Goal: Task Accomplishment & Management: Manage account settings

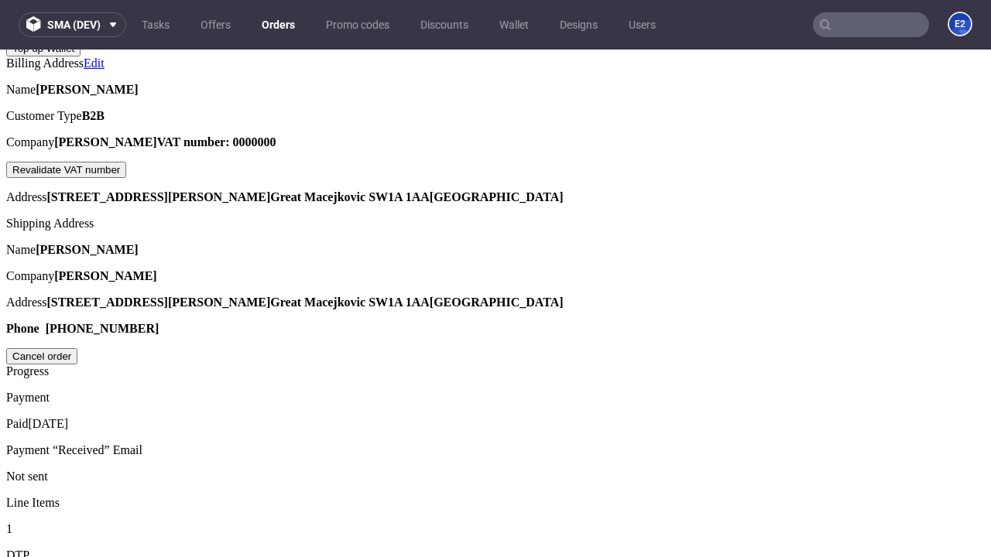
scroll to position [393, 0]
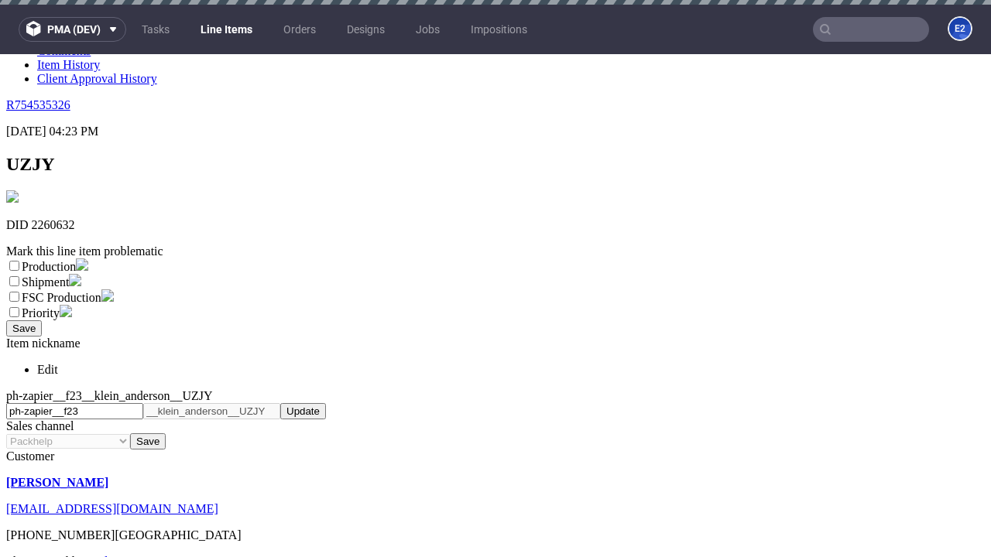
scroll to position [5, 0]
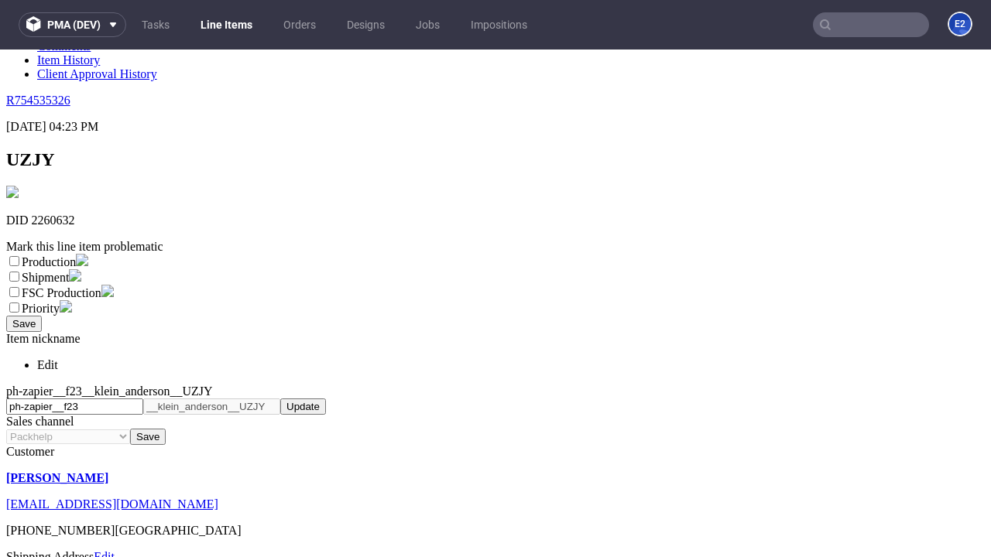
select select "dtp_ca_needed"
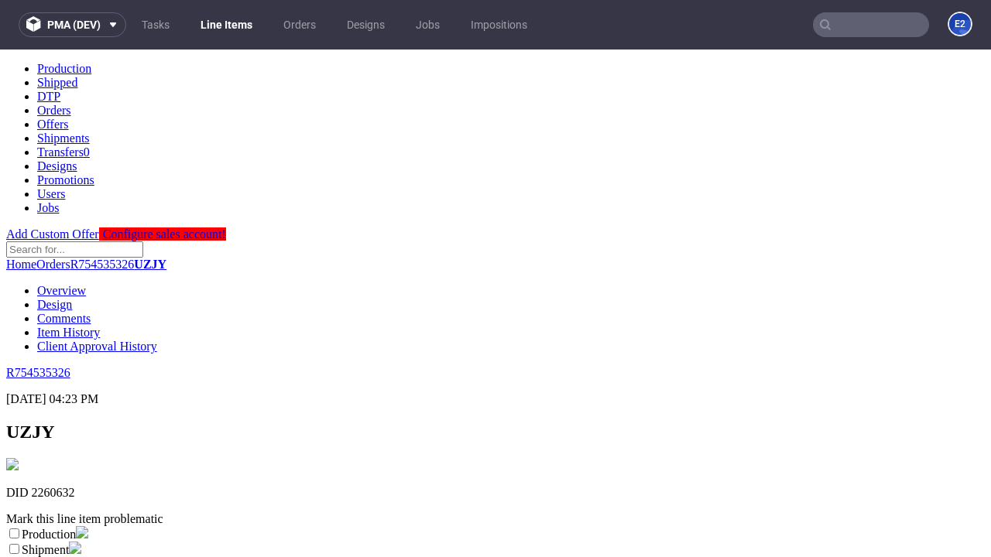
scroll to position [0, 0]
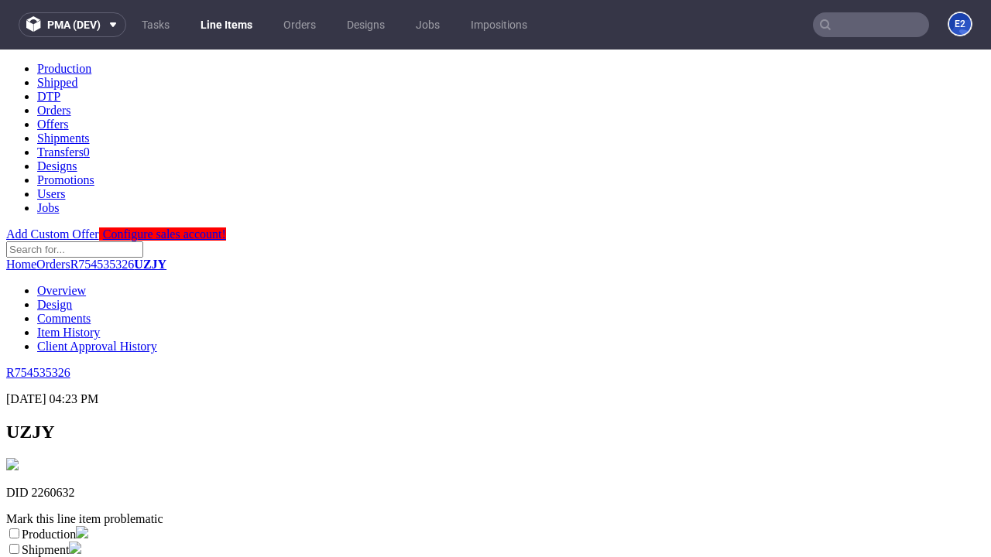
checkbox input "true"
